Goal: Task Accomplishment & Management: Manage account settings

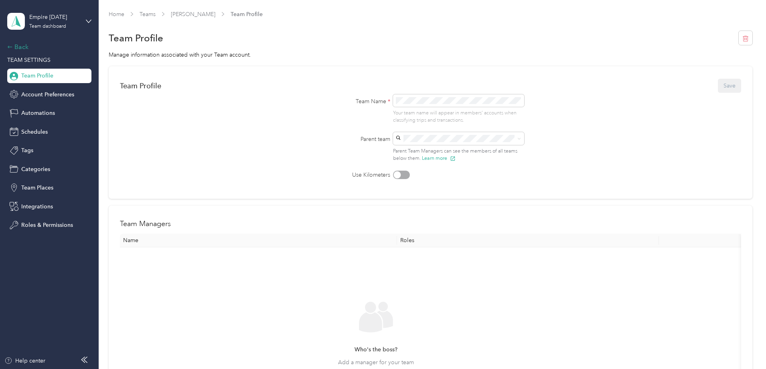
click at [17, 45] on div "Back" at bounding box center [47, 47] width 80 height 10
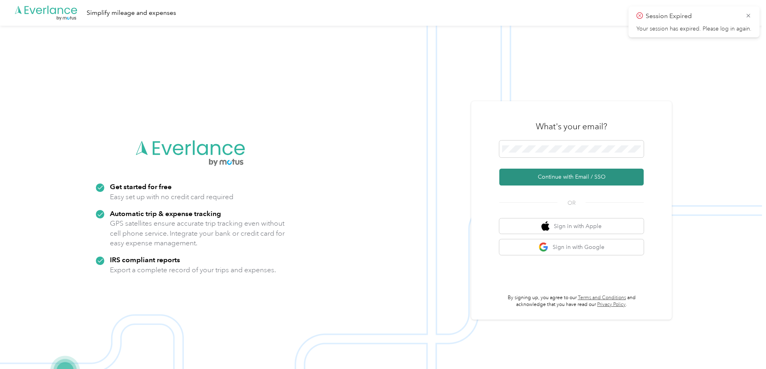
click at [569, 175] on button "Continue with Email / SSO" at bounding box center [572, 177] width 144 height 17
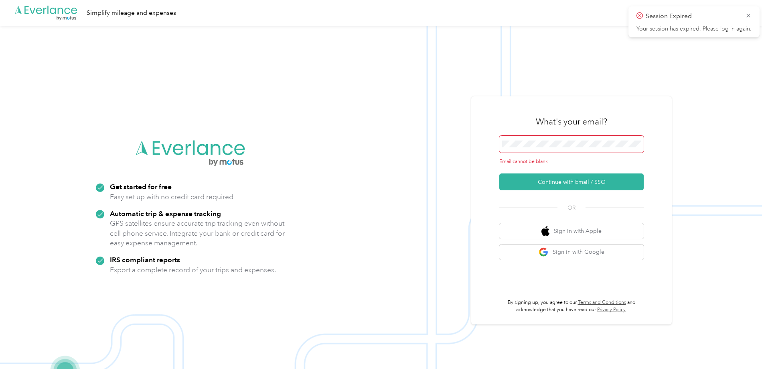
click at [555, 149] on span at bounding box center [572, 144] width 144 height 17
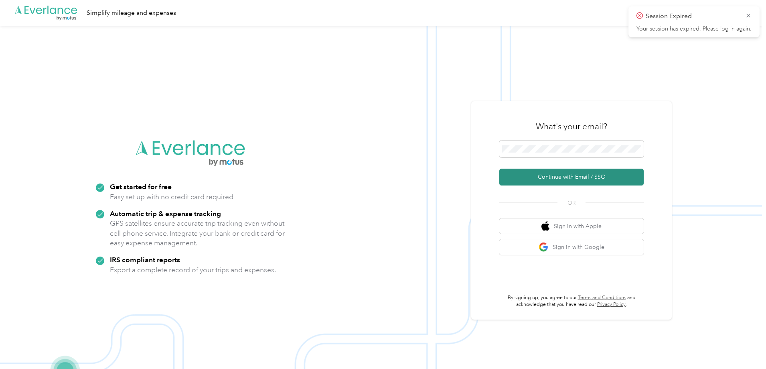
click at [545, 170] on button "Continue with Email / SSO" at bounding box center [572, 177] width 144 height 17
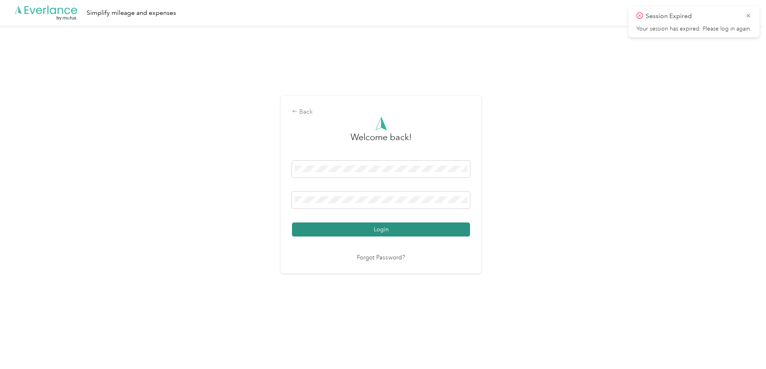
click at [316, 230] on button "Login" at bounding box center [381, 229] width 178 height 14
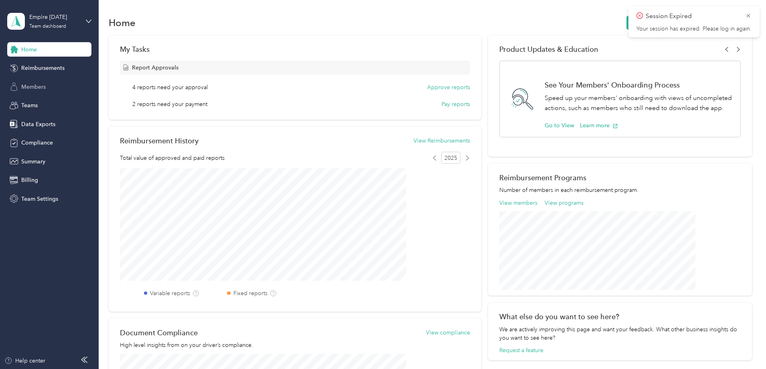
click at [26, 85] on span "Members" at bounding box center [33, 87] width 24 height 8
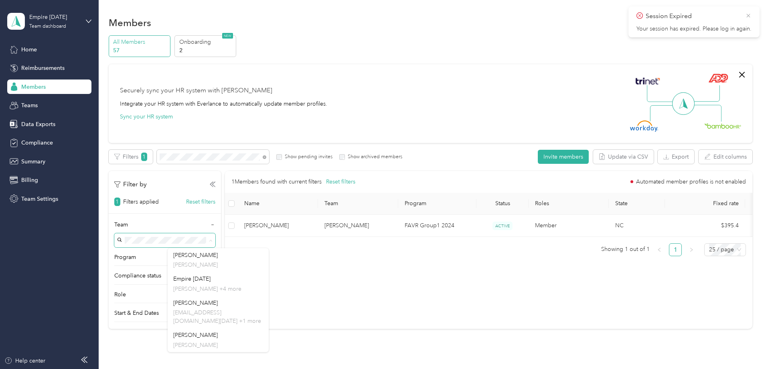
click at [748, 14] on icon at bounding box center [748, 15] width 6 height 7
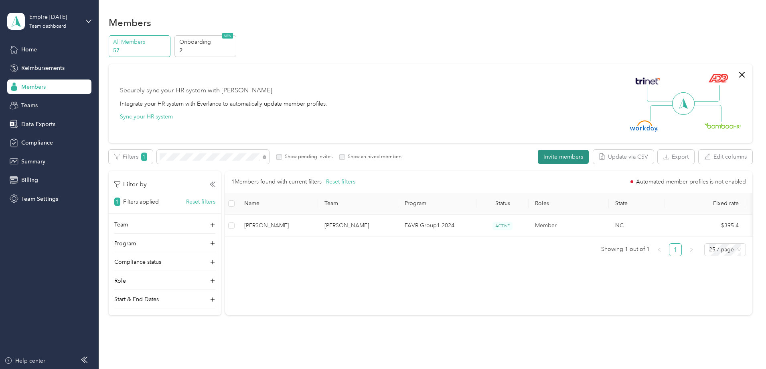
click at [538, 157] on button "Invite members" at bounding box center [563, 157] width 51 height 14
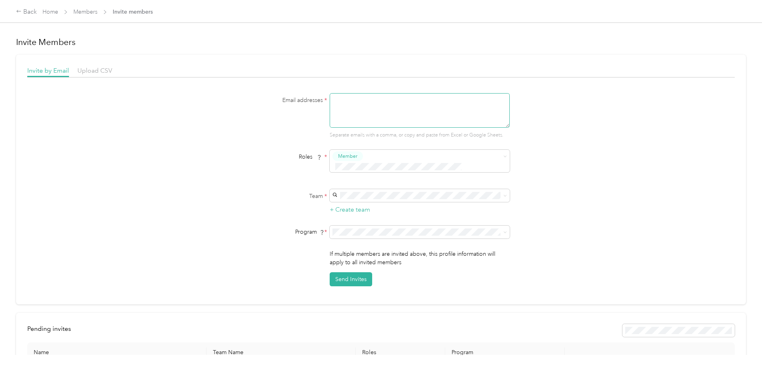
click at [403, 103] on textarea at bounding box center [420, 110] width 180 height 35
type textarea "[EMAIL_ADDRESS][DOMAIN_NAME]"
type button "2367932af82246a98c1b1502f22b7d52"
click at [360, 221] on li "Manager" at bounding box center [419, 217] width 180 height 16
click at [288, 192] on div "Team * + Create team" at bounding box center [381, 201] width 309 height 25
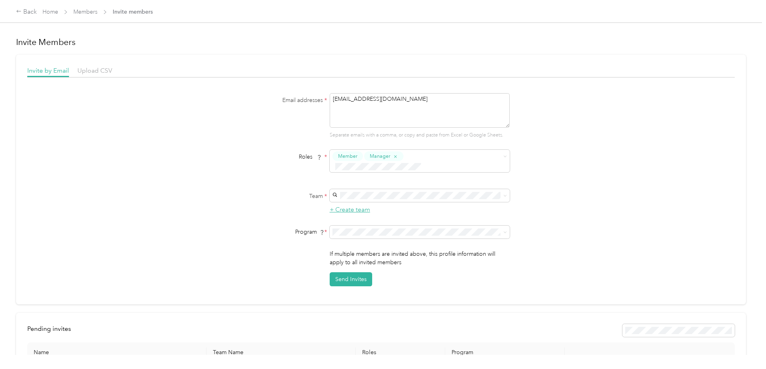
click at [342, 205] on button "+ Create team" at bounding box center [350, 210] width 41 height 10
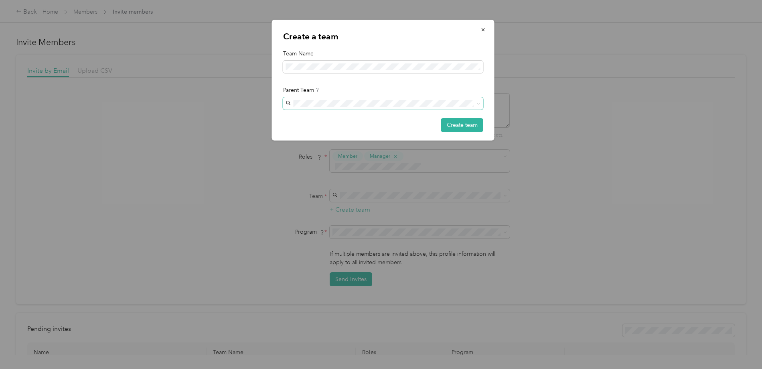
click at [327, 107] on span at bounding box center [383, 103] width 200 height 13
click at [462, 125] on button "Create team" at bounding box center [462, 125] width 42 height 14
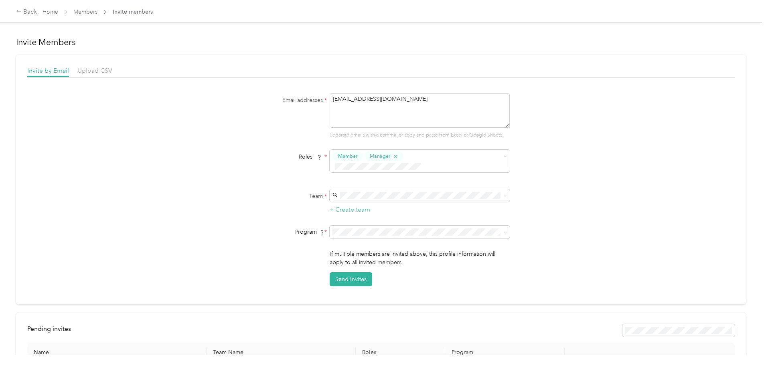
click at [379, 279] on span "FAVR Group1 2024 (FAVR)" at bounding box center [368, 278] width 68 height 7
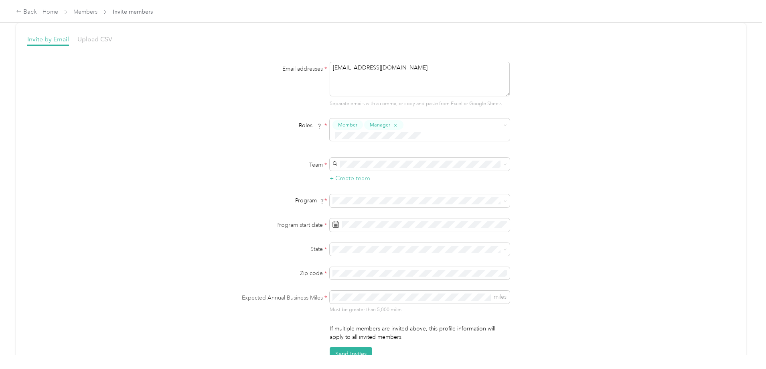
scroll to position [120, 0]
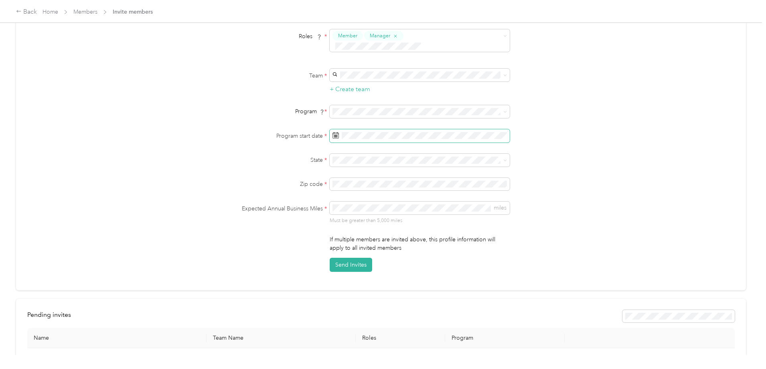
click at [333, 132] on icon at bounding box center [336, 135] width 6 height 6
click at [335, 132] on span at bounding box center [336, 136] width 6 height 8
click at [357, 238] on div "17" at bounding box center [358, 238] width 10 height 10
click at [281, 163] on form "Email addresses * [EMAIL_ADDRESS][DOMAIN_NAME] Separate emails with a comma, or…" at bounding box center [381, 122] width 309 height 299
click at [354, 171] on p "[US_STATE]" at bounding box center [418, 173] width 169 height 8
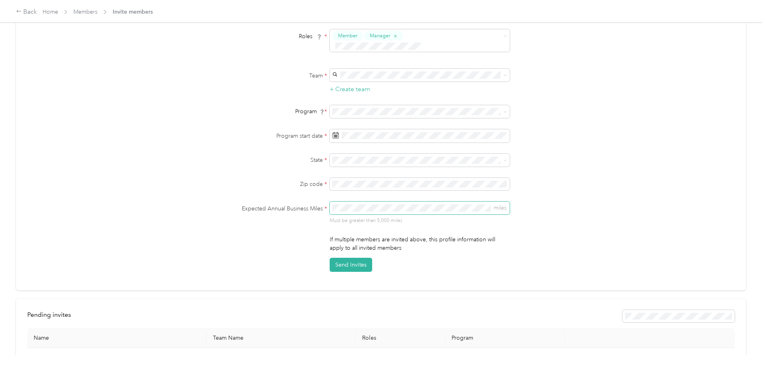
click at [361, 202] on span "miles" at bounding box center [420, 207] width 180 height 13
click at [345, 258] on button "Send Invites" at bounding box center [351, 265] width 43 height 14
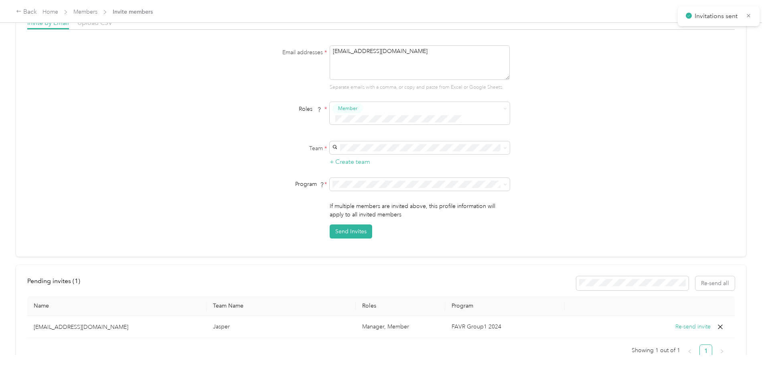
scroll to position [0, 0]
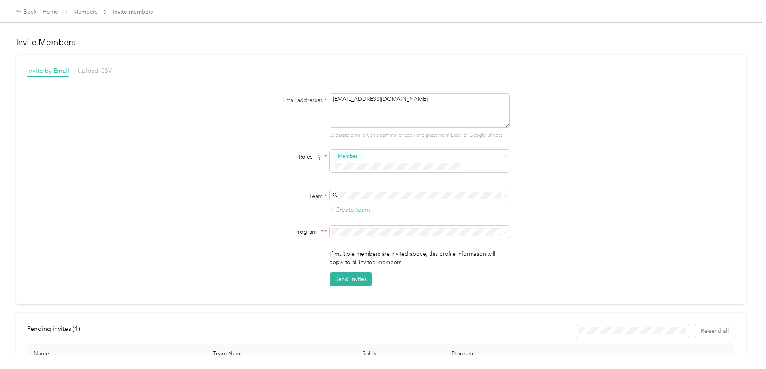
drag, startPoint x: 435, startPoint y: 104, endPoint x: 78, endPoint y: 55, distance: 360.4
click at [158, 75] on div "Invite by Email Upload CSV Email addresses * [EMAIL_ADDRESS][DOMAIN_NAME] Separ…" at bounding box center [381, 176] width 708 height 220
type textarea "p"
type textarea "[EMAIL_ADDRESS][DOMAIN_NAME][DATE]"
type button "2367932af82246a98c1b1502f22b7d52"
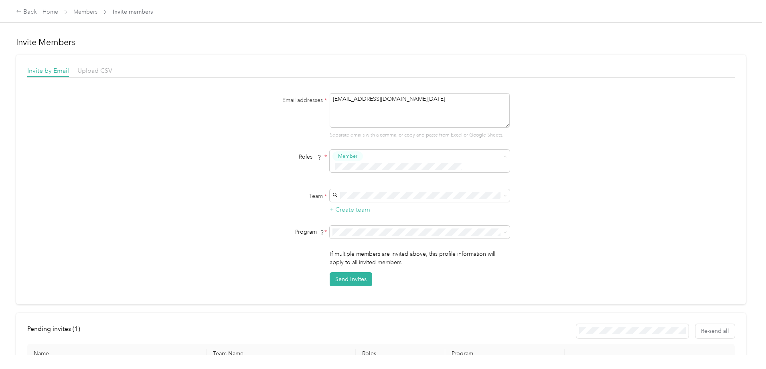
click at [389, 232] on div "Super Admin" at bounding box center [418, 233] width 169 height 10
click at [366, 252] on div "Scott [EMAIL_ADDRESS][DOMAIN_NAME][DATE] +1 more" at bounding box center [418, 252] width 169 height 18
click at [504, 195] on icon at bounding box center [505, 196] width 2 height 2
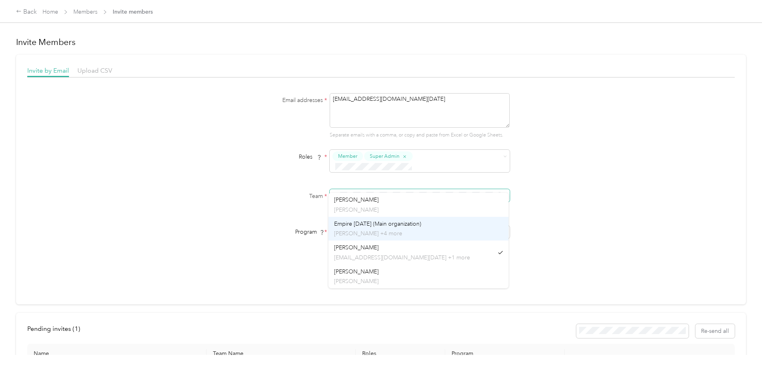
click at [413, 228] on div "Empire [DATE] (Main organization) [PERSON_NAME] +4 more" at bounding box center [418, 228] width 169 height 18
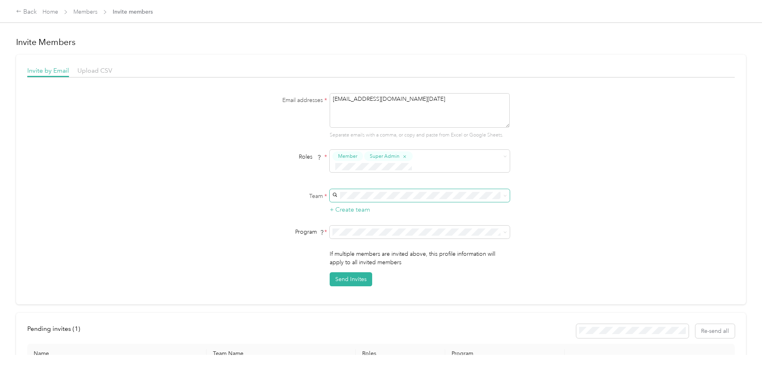
click at [362, 276] on span "FAVR Group1 2024 (FAVR)" at bounding box center [368, 276] width 68 height 7
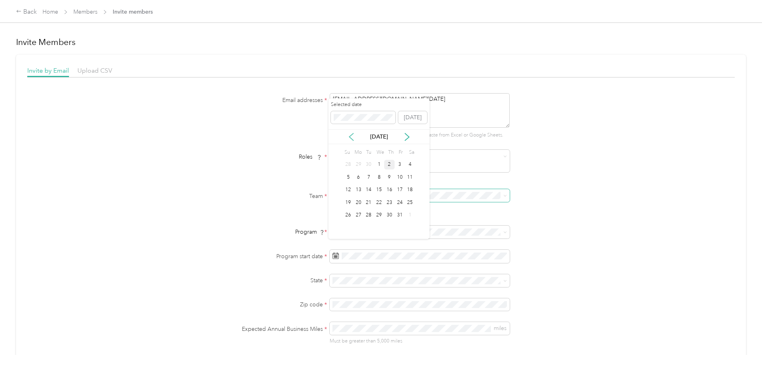
click at [352, 140] on icon at bounding box center [351, 136] width 4 height 7
click at [352, 139] on icon at bounding box center [351, 136] width 4 height 7
click at [352, 138] on icon at bounding box center [351, 136] width 4 height 7
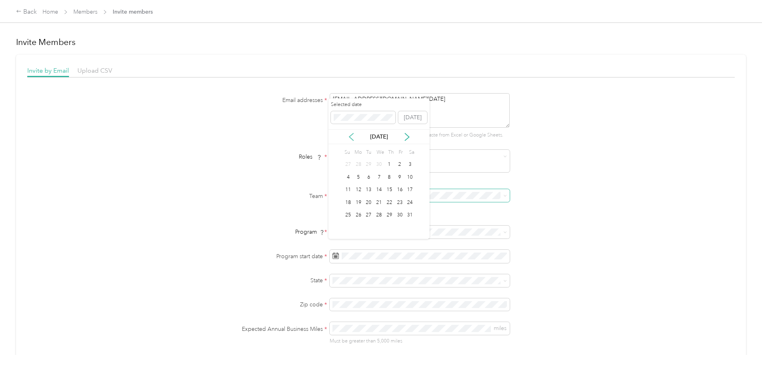
click at [352, 138] on icon at bounding box center [351, 136] width 4 height 7
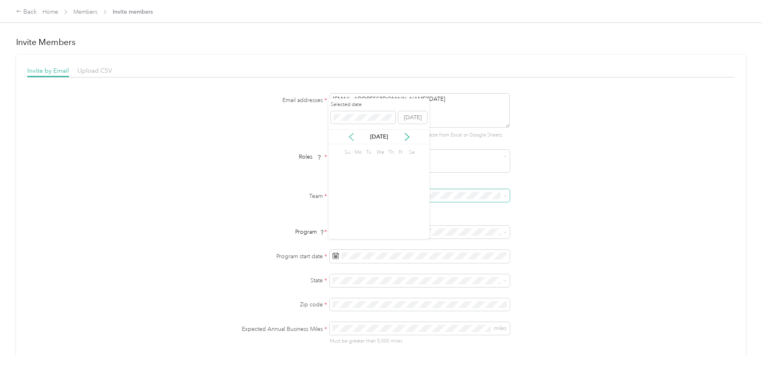
click at [352, 138] on icon at bounding box center [351, 136] width 4 height 7
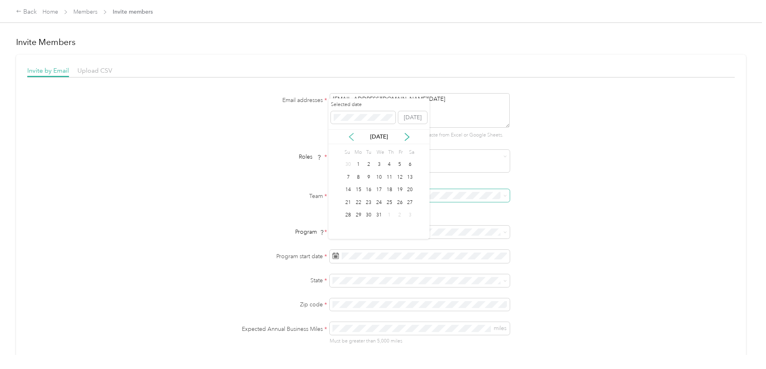
click at [352, 138] on icon at bounding box center [351, 136] width 4 height 7
click at [405, 136] on icon at bounding box center [407, 137] width 8 height 8
click at [358, 204] on div "22" at bounding box center [358, 202] width 10 height 10
click at [380, 254] on div "DC [US_STATE]" at bounding box center [418, 257] width 169 height 18
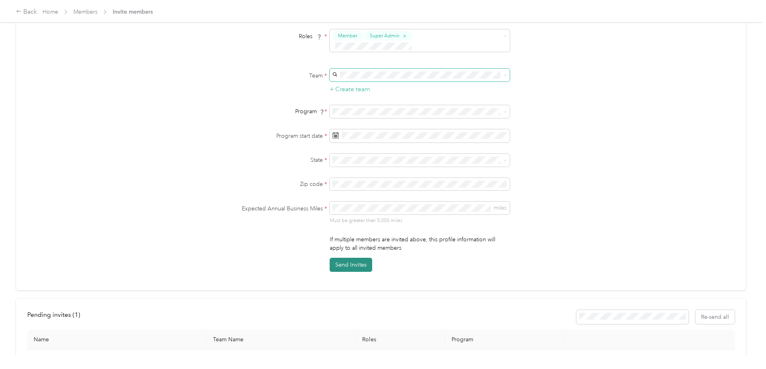
click at [357, 258] on button "Send Invites" at bounding box center [351, 265] width 43 height 14
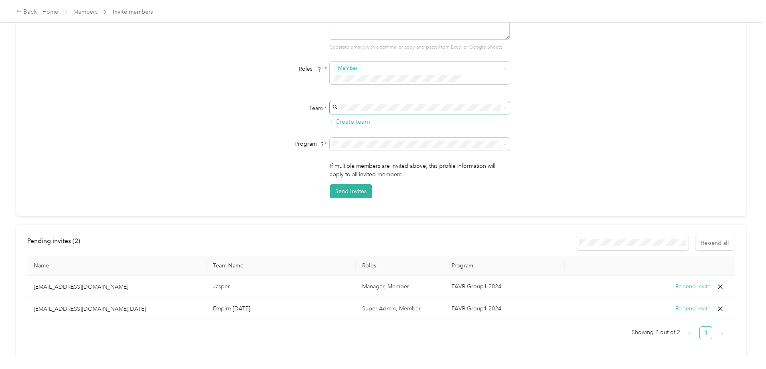
scroll to position [0, 0]
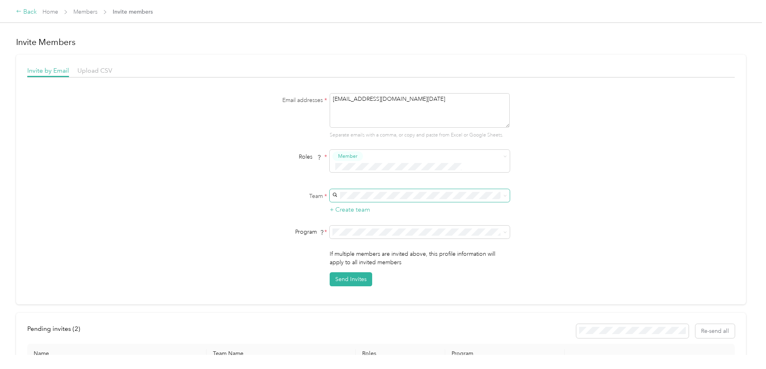
click at [37, 10] on div "Back" at bounding box center [26, 12] width 21 height 10
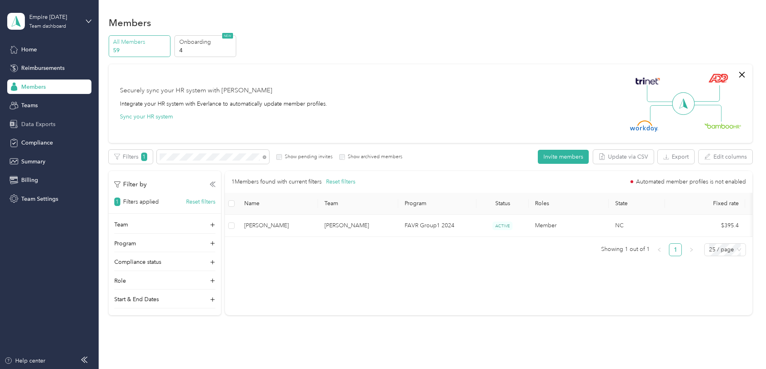
click at [46, 125] on span "Data Exports" at bounding box center [38, 124] width 34 height 8
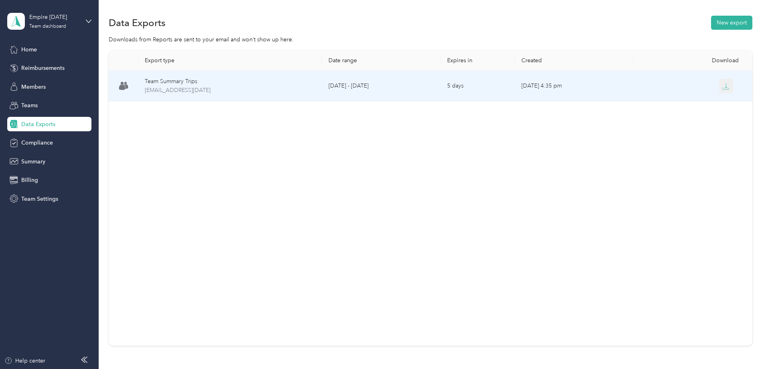
click at [723, 87] on icon "button" at bounding box center [726, 86] width 7 height 7
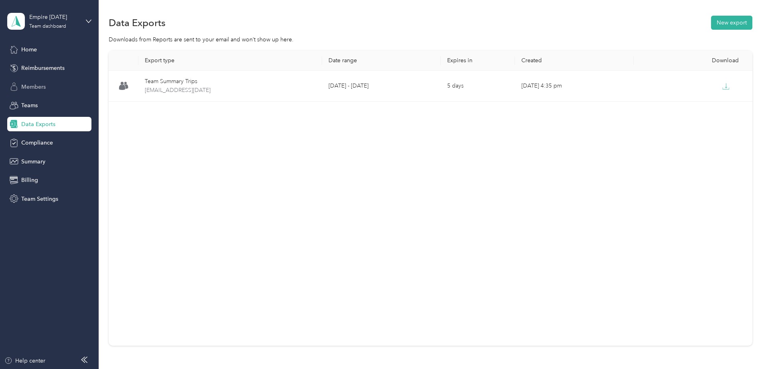
click at [40, 89] on span "Members" at bounding box center [33, 87] width 24 height 8
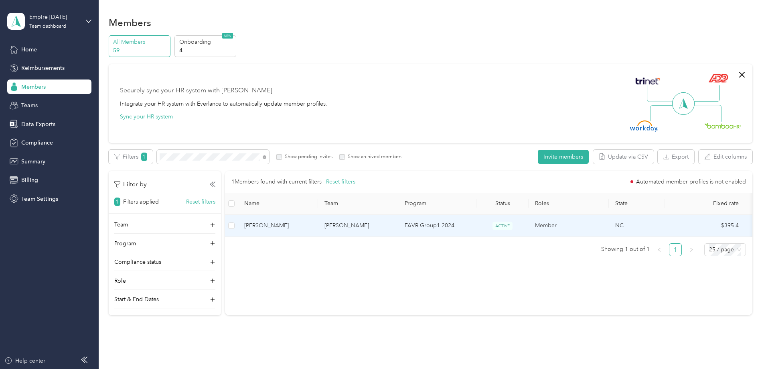
click at [312, 228] on span "[PERSON_NAME]" at bounding box center [277, 225] width 67 height 9
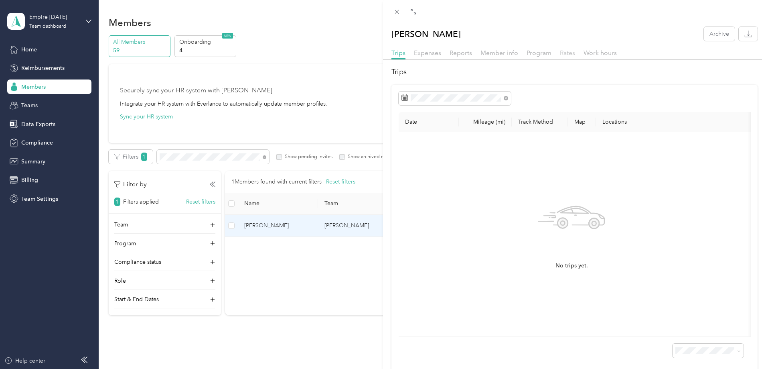
click at [564, 52] on span "Rates" at bounding box center [567, 53] width 15 height 8
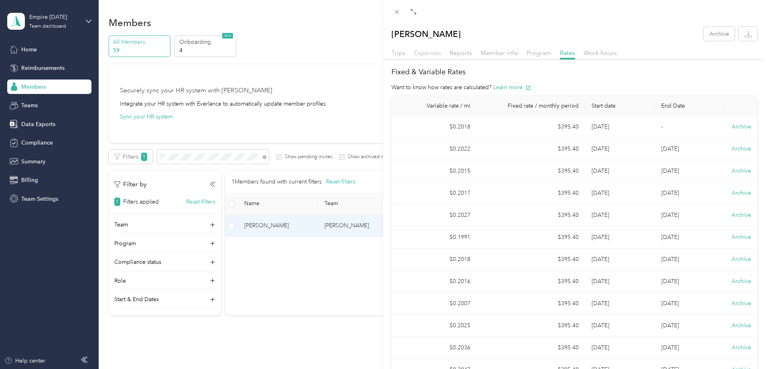
click at [430, 55] on span "Expenses" at bounding box center [427, 53] width 27 height 8
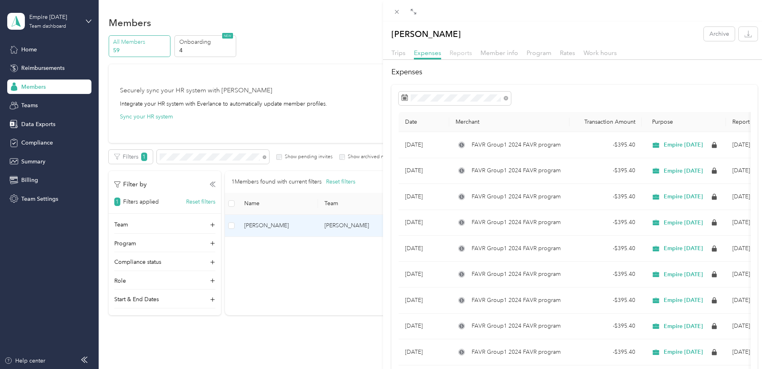
click at [467, 53] on span "Reports" at bounding box center [461, 53] width 22 height 8
